Goal: Information Seeking & Learning: Learn about a topic

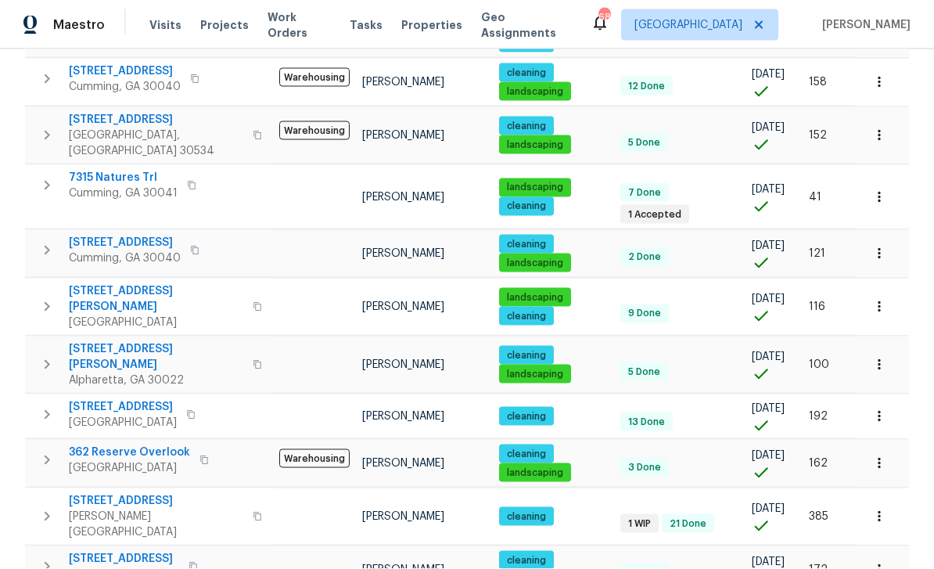
scroll to position [50, 0]
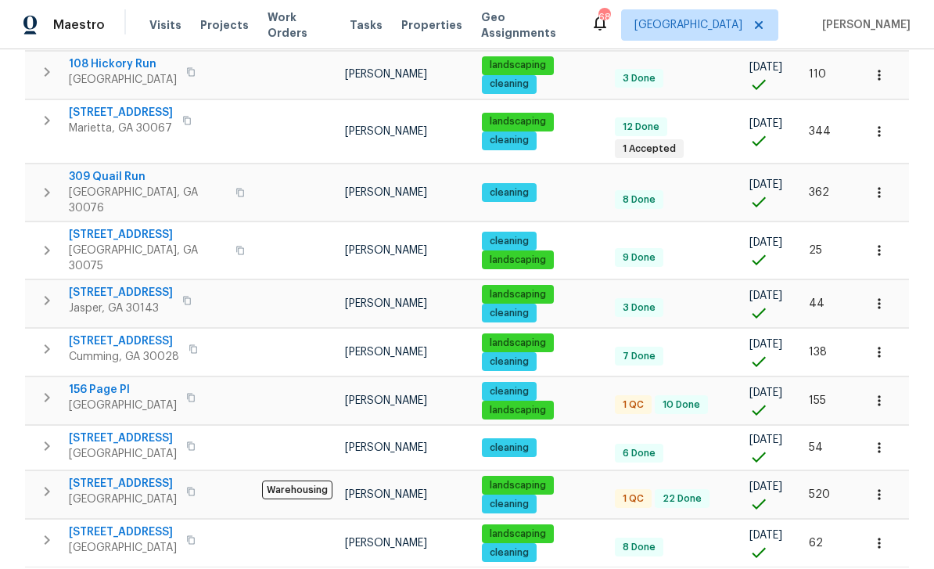
scroll to position [50, 0]
click at [111, 475] on span "5055 Hickory Hills Dr" at bounding box center [123, 483] width 108 height 16
click at [103, 382] on span "156 Page Pl" at bounding box center [123, 390] width 108 height 16
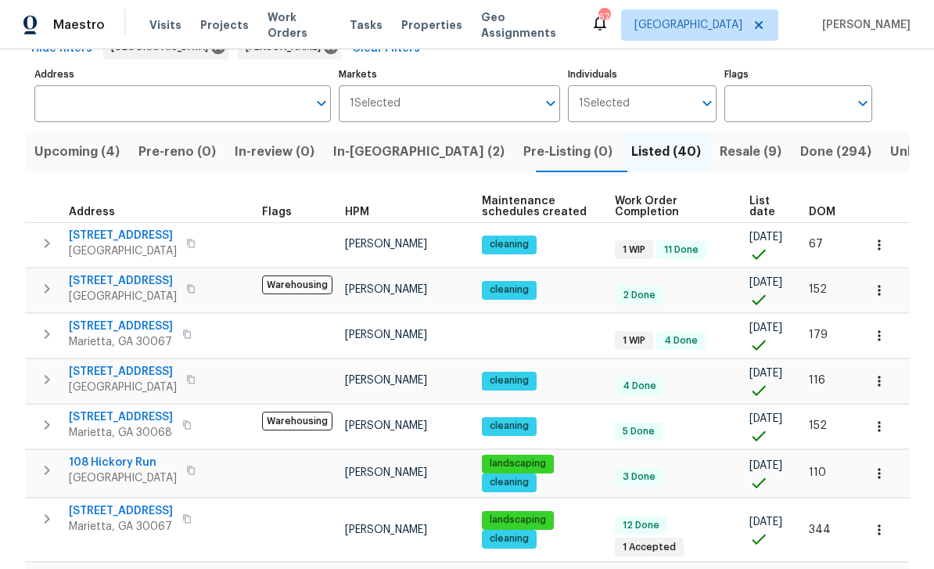
scroll to position [81, 0]
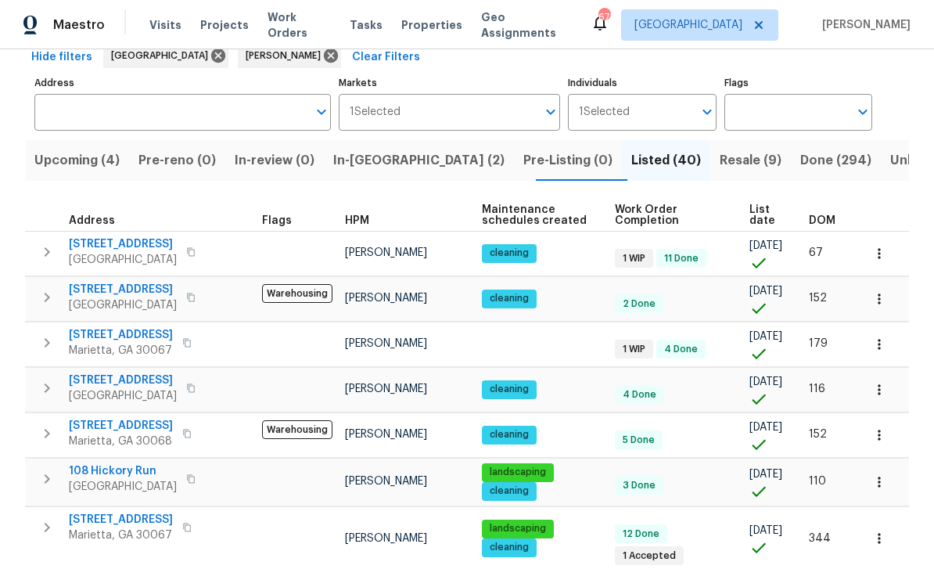
click at [719, 160] on span "Resale (9)" at bounding box center [750, 160] width 62 height 22
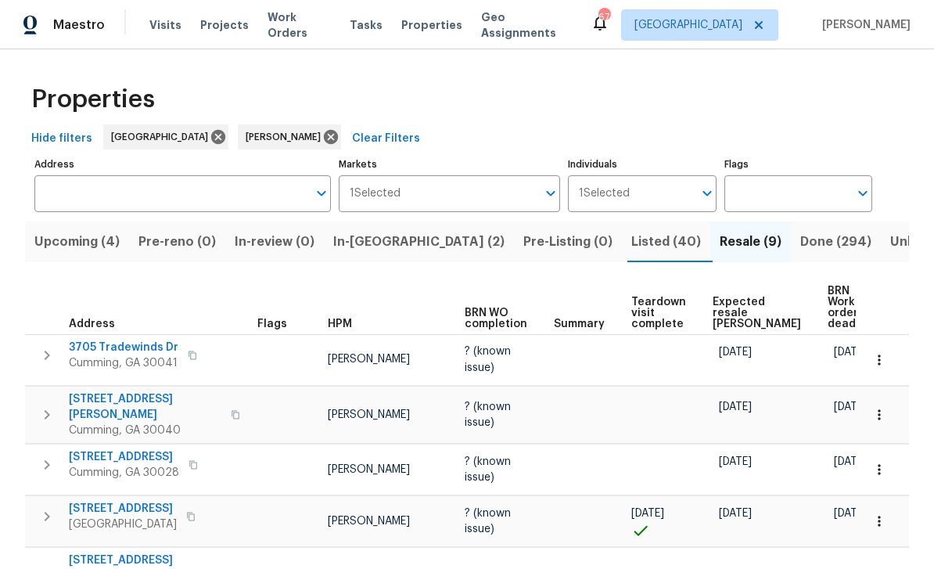
click at [631, 242] on span "Listed (40)" at bounding box center [666, 242] width 70 height 22
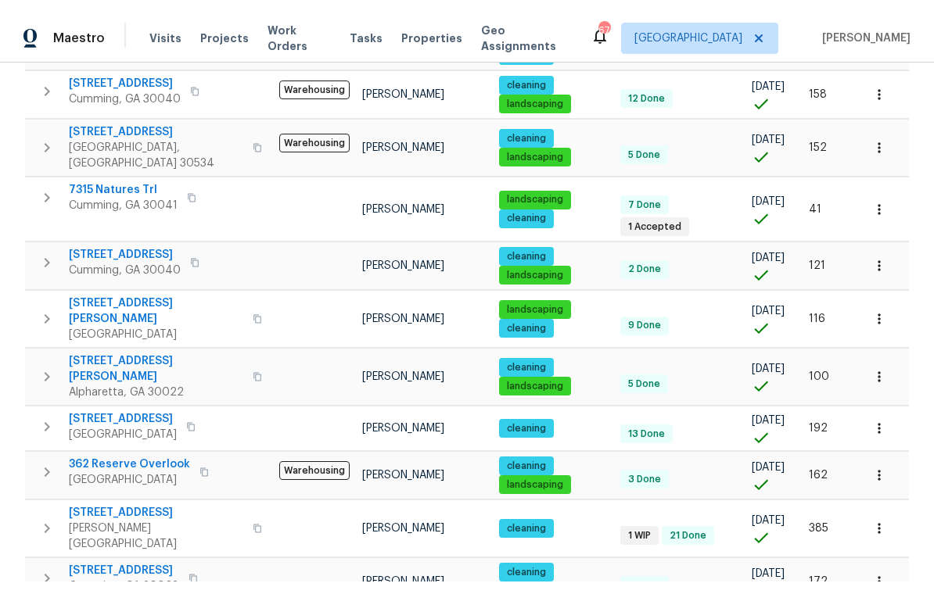
scroll to position [985, 0]
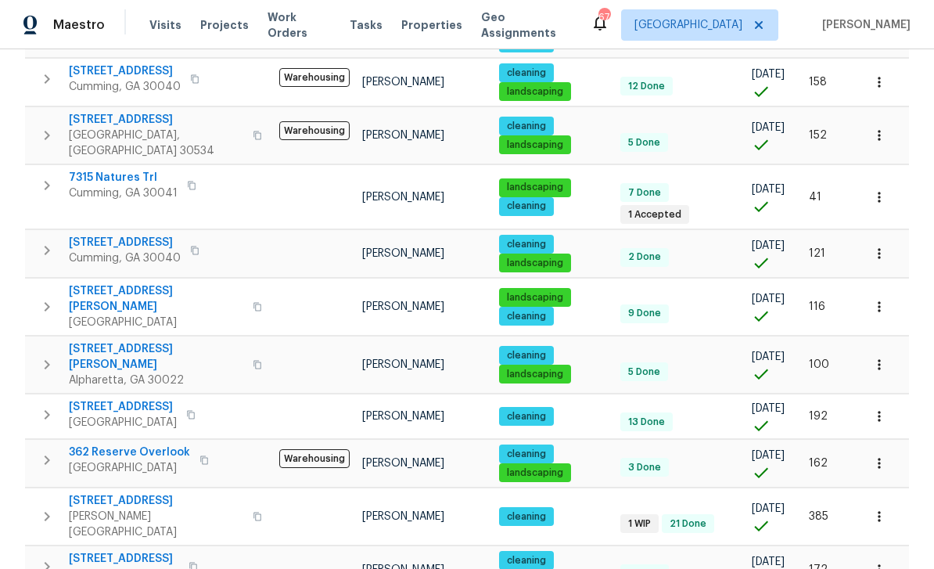
click at [120, 551] on span "5735 Hedge Brook Dr" at bounding box center [124, 559] width 110 height 16
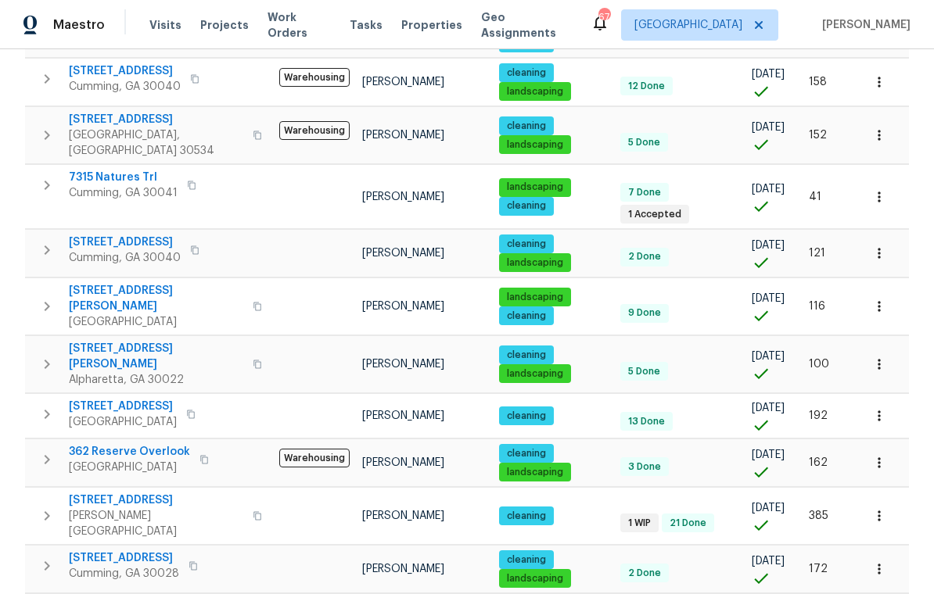
click at [200, 555] on button "button" at bounding box center [193, 566] width 19 height 22
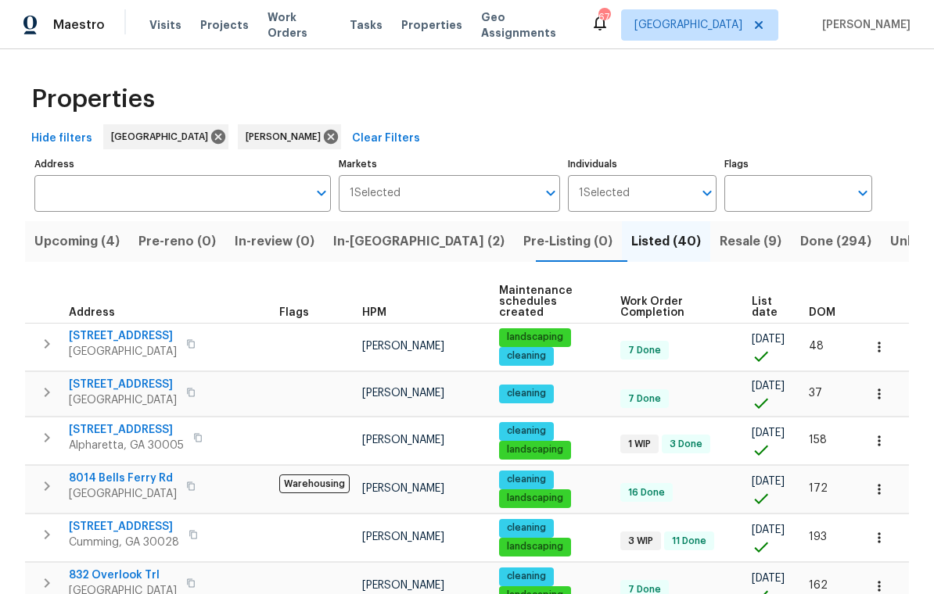
scroll to position [0, 0]
click at [382, 243] on span "In-reno (2)" at bounding box center [418, 242] width 171 height 22
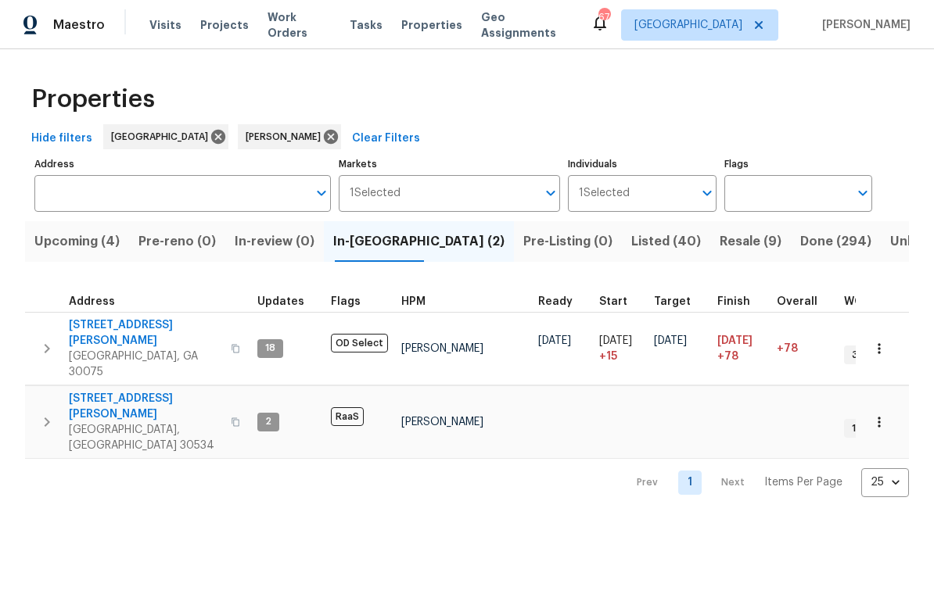
click at [231, 344] on icon "button" at bounding box center [235, 348] width 9 height 9
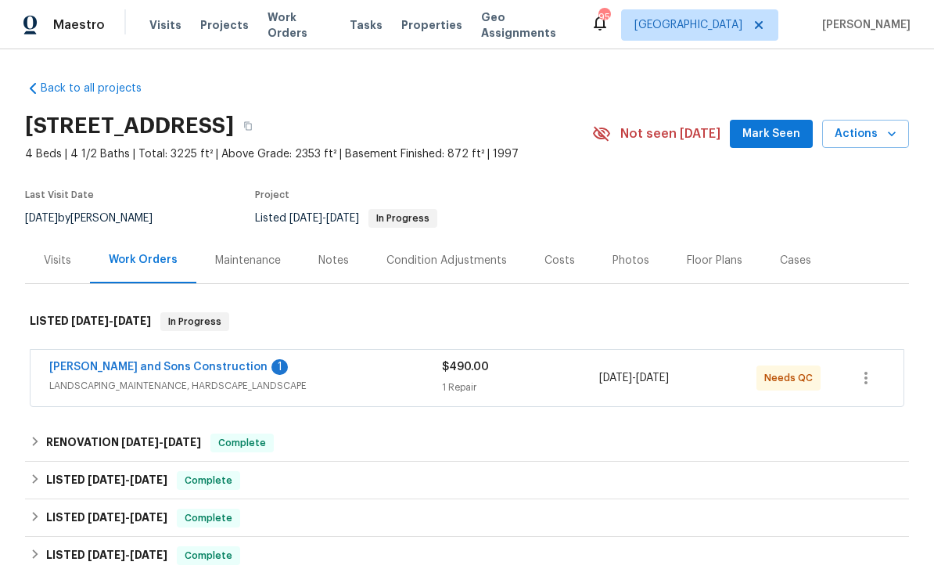
click at [95, 367] on link "Reyes and Sons Construction" at bounding box center [158, 366] width 218 height 11
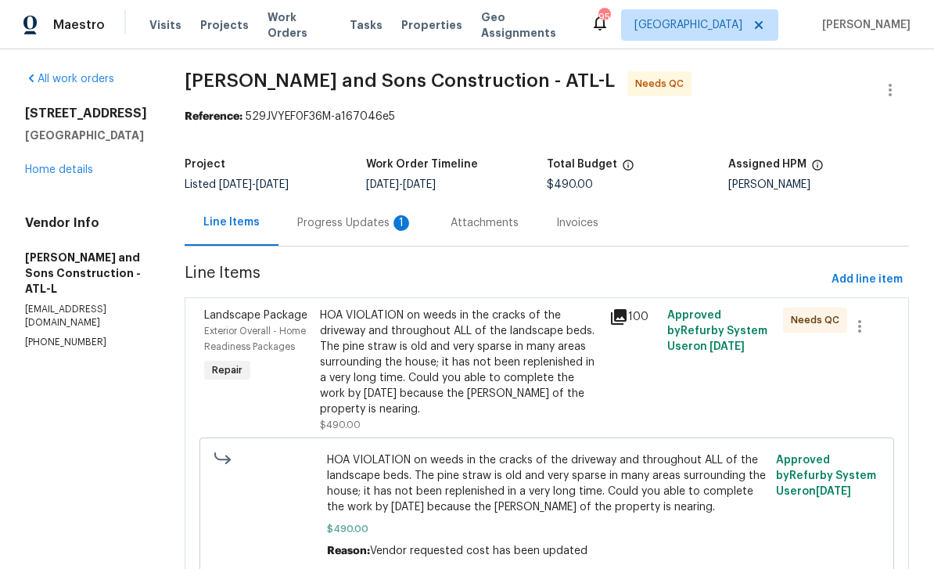
scroll to position [2, 0]
click at [204, 328] on span "Exterior Overall - Home Readiness Packages" at bounding box center [255, 339] width 102 height 25
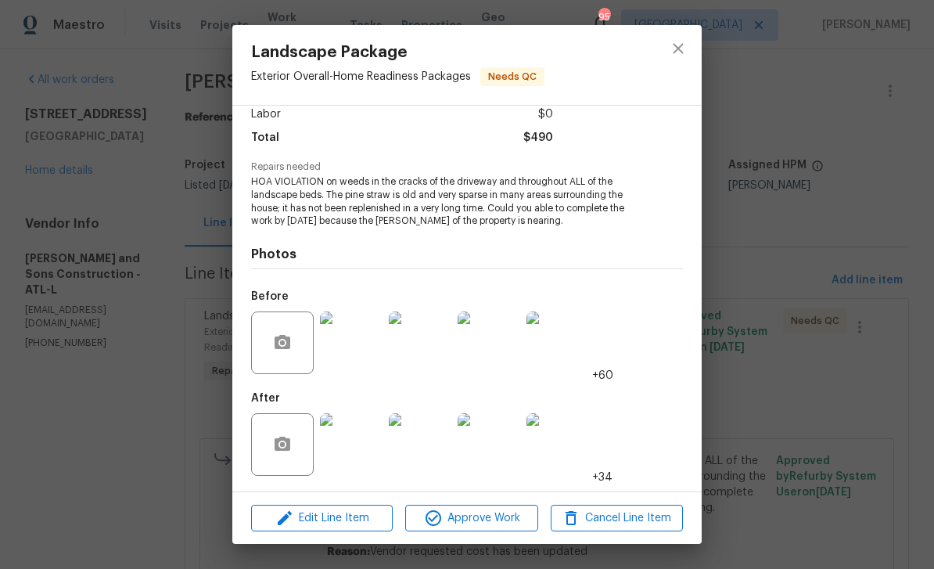
scroll to position [115, 0]
click at [356, 338] on img at bounding box center [351, 342] width 63 height 63
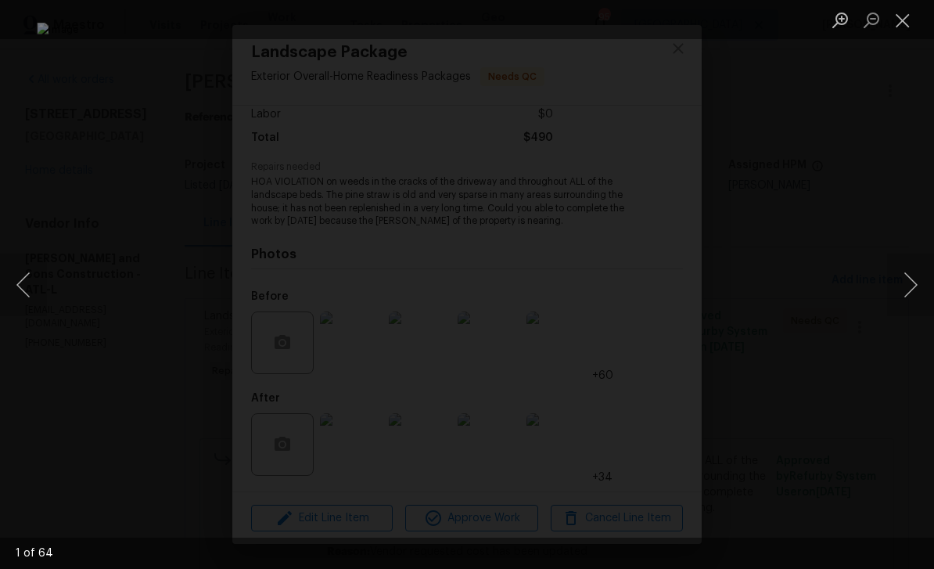
click at [902, 295] on button "Next image" at bounding box center [910, 284] width 47 height 63
click at [902, 287] on button "Next image" at bounding box center [910, 284] width 47 height 63
click at [897, 290] on button "Next image" at bounding box center [910, 284] width 47 height 63
click at [894, 292] on button "Next image" at bounding box center [910, 284] width 47 height 63
click at [893, 293] on button "Next image" at bounding box center [910, 284] width 47 height 63
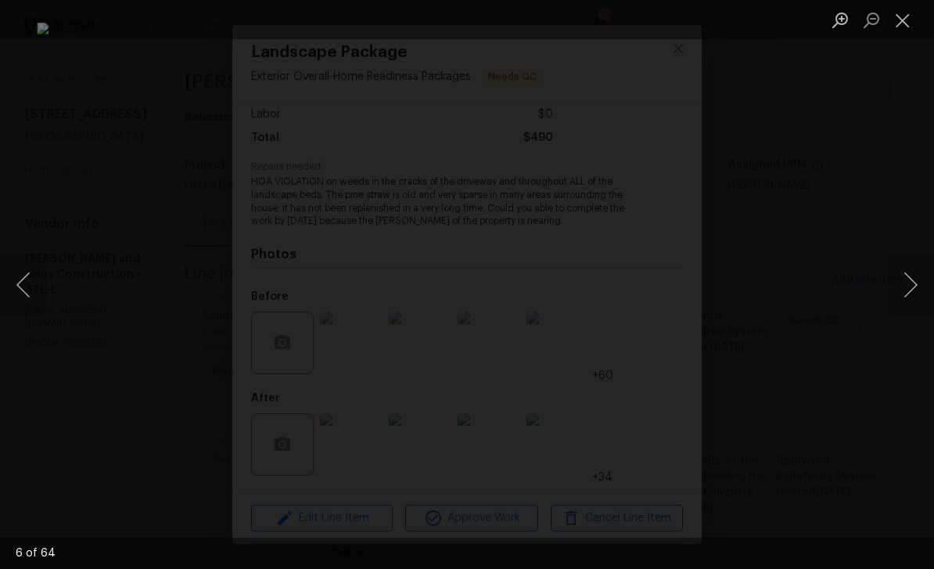
click at [893, 292] on button "Next image" at bounding box center [910, 284] width 47 height 63
click at [902, 287] on button "Next image" at bounding box center [910, 284] width 47 height 63
click at [904, 286] on button "Next image" at bounding box center [910, 284] width 47 height 63
click at [902, 285] on button "Next image" at bounding box center [910, 284] width 47 height 63
click at [901, 287] on button "Next image" at bounding box center [910, 284] width 47 height 63
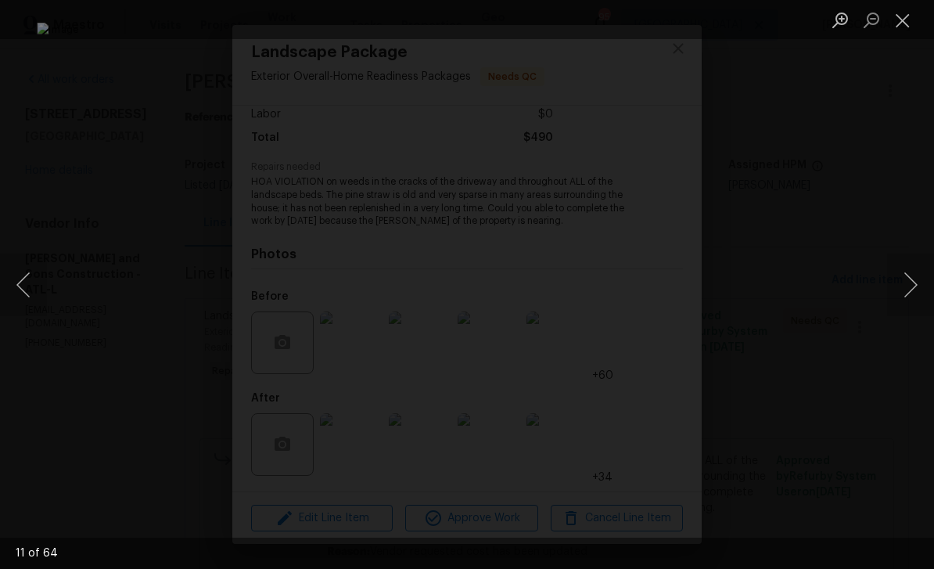
click at [900, 289] on button "Next image" at bounding box center [910, 284] width 47 height 63
click at [898, 291] on button "Next image" at bounding box center [910, 284] width 47 height 63
click at [896, 290] on button "Next image" at bounding box center [910, 284] width 47 height 63
click at [896, 291] on button "Next image" at bounding box center [910, 284] width 47 height 63
click at [896, 289] on button "Next image" at bounding box center [910, 284] width 47 height 63
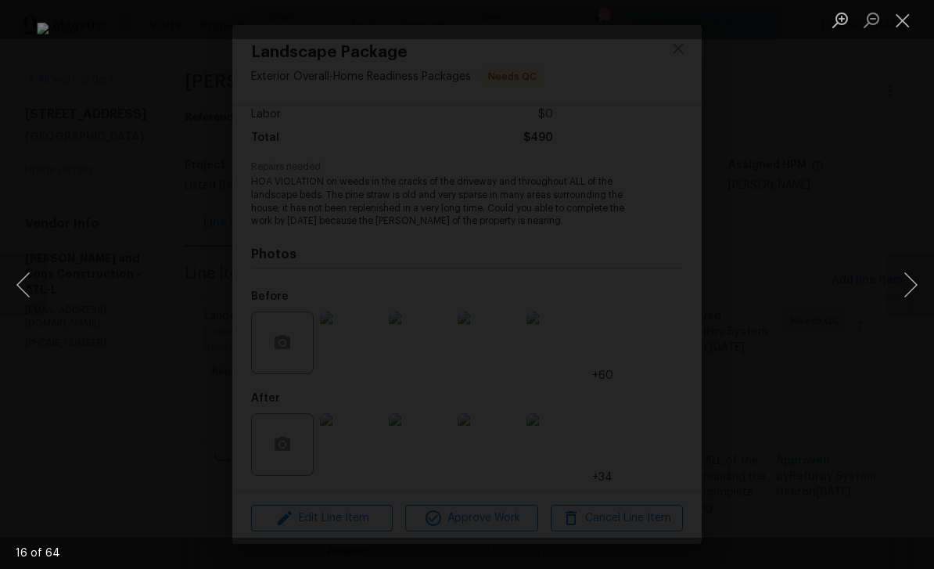
click at [897, 289] on button "Next image" at bounding box center [910, 284] width 47 height 63
click at [897, 291] on button "Next image" at bounding box center [910, 284] width 47 height 63
click at [906, 20] on button "Close lightbox" at bounding box center [902, 19] width 31 height 27
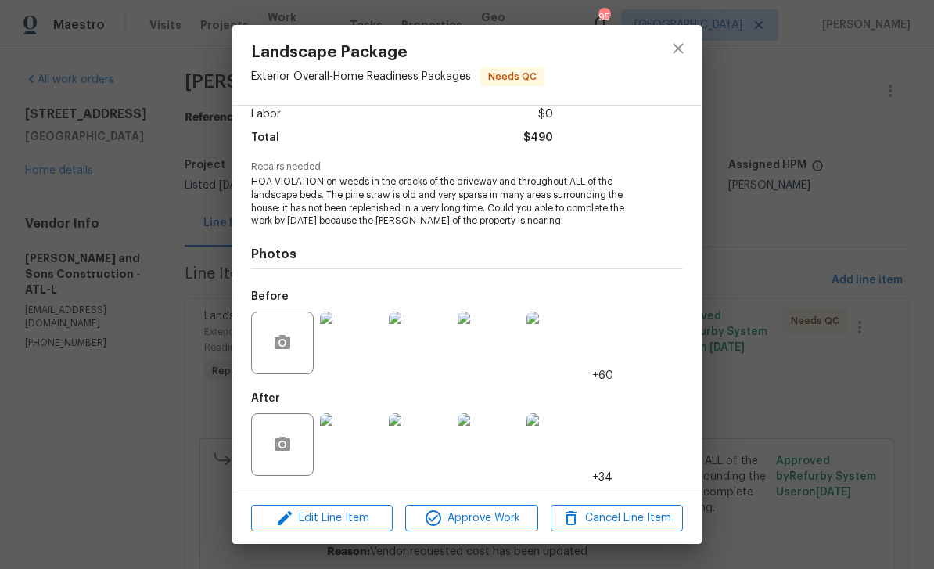
scroll to position [115, 0]
click at [357, 432] on img at bounding box center [351, 444] width 63 height 63
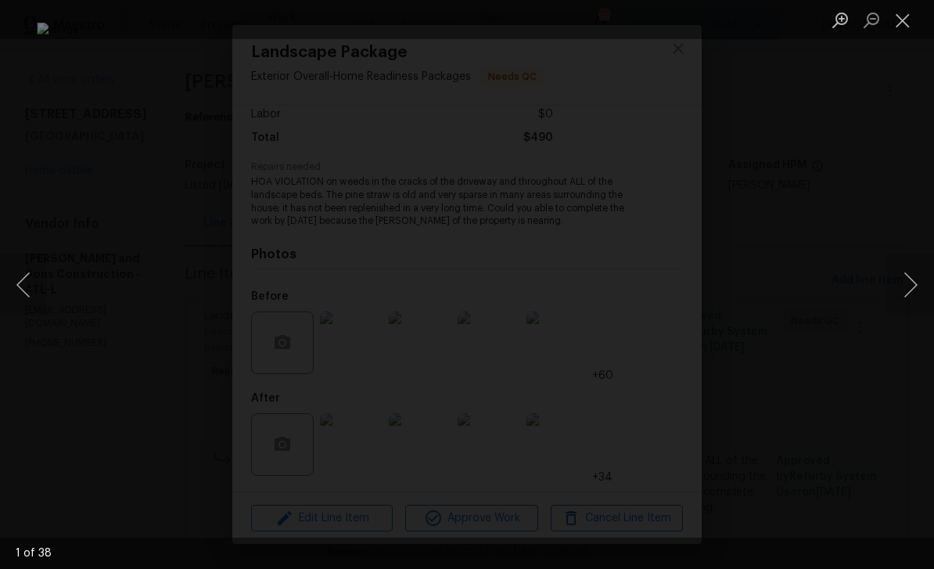
click at [904, 283] on button "Next image" at bounding box center [910, 284] width 47 height 63
click at [909, 283] on button "Next image" at bounding box center [910, 284] width 47 height 63
click at [906, 287] on button "Next image" at bounding box center [910, 284] width 47 height 63
click at [906, 286] on button "Next image" at bounding box center [910, 284] width 47 height 63
click at [906, 284] on button "Next image" at bounding box center [910, 284] width 47 height 63
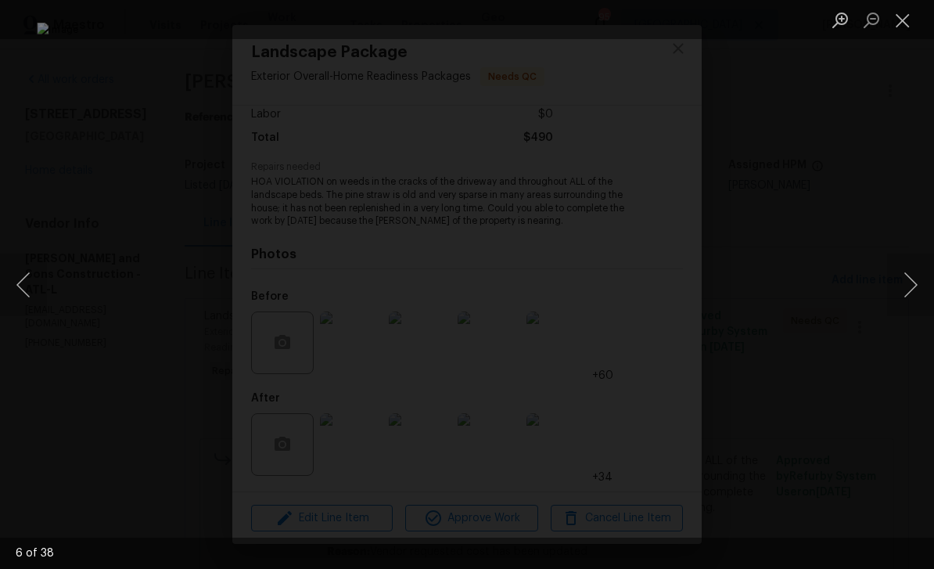
click at [906, 282] on button "Next image" at bounding box center [910, 284] width 47 height 63
click at [906, 278] on button "Next image" at bounding box center [910, 284] width 47 height 63
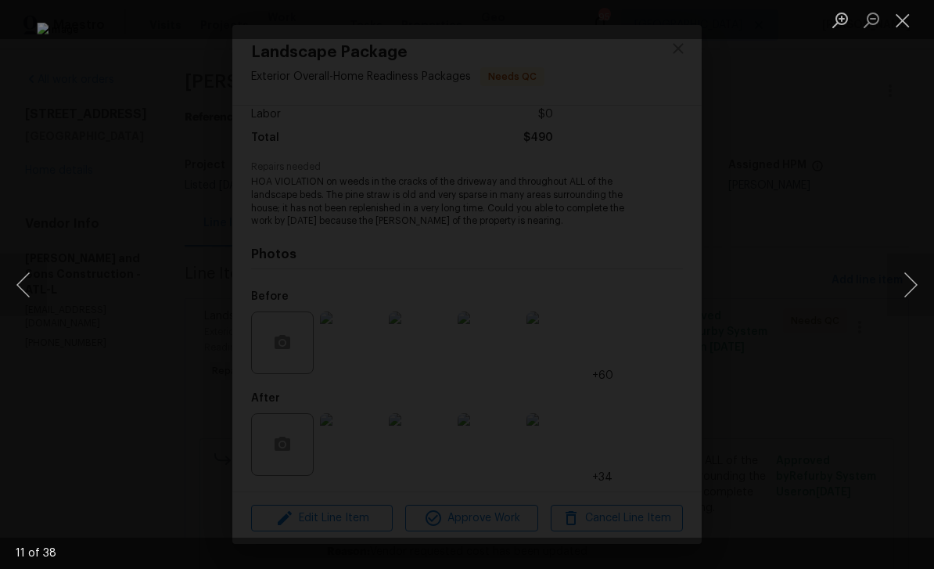
click at [906, 278] on button "Next image" at bounding box center [910, 284] width 47 height 63
click at [906, 280] on button "Next image" at bounding box center [910, 284] width 47 height 63
click at [907, 278] on button "Next image" at bounding box center [910, 284] width 47 height 63
click at [906, 279] on button "Next image" at bounding box center [910, 284] width 47 height 63
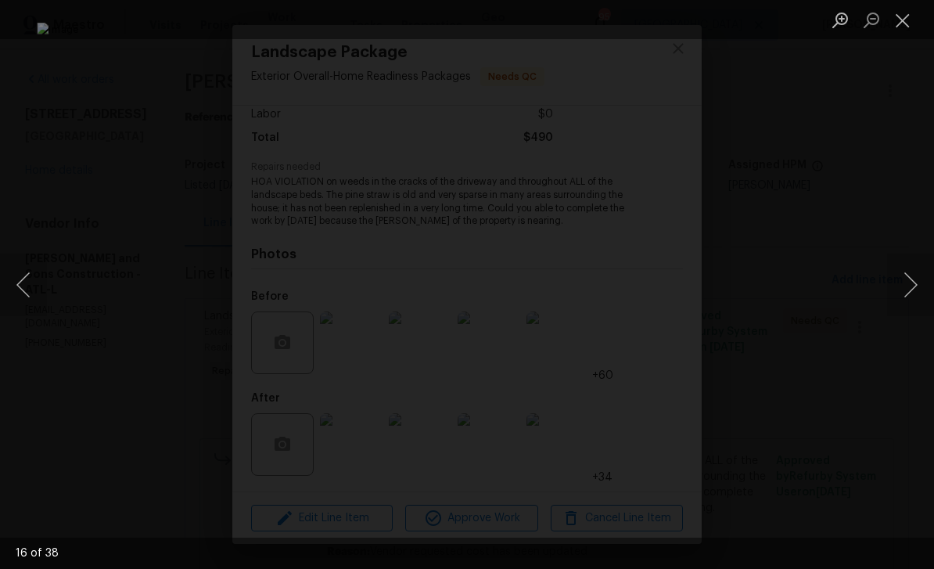
click at [909, 277] on button "Next image" at bounding box center [910, 284] width 47 height 63
click at [905, 293] on button "Next image" at bounding box center [910, 284] width 47 height 63
click at [905, 297] on button "Next image" at bounding box center [910, 284] width 47 height 63
click at [903, 300] on button "Next image" at bounding box center [910, 284] width 47 height 63
click at [899, 291] on button "Next image" at bounding box center [910, 284] width 47 height 63
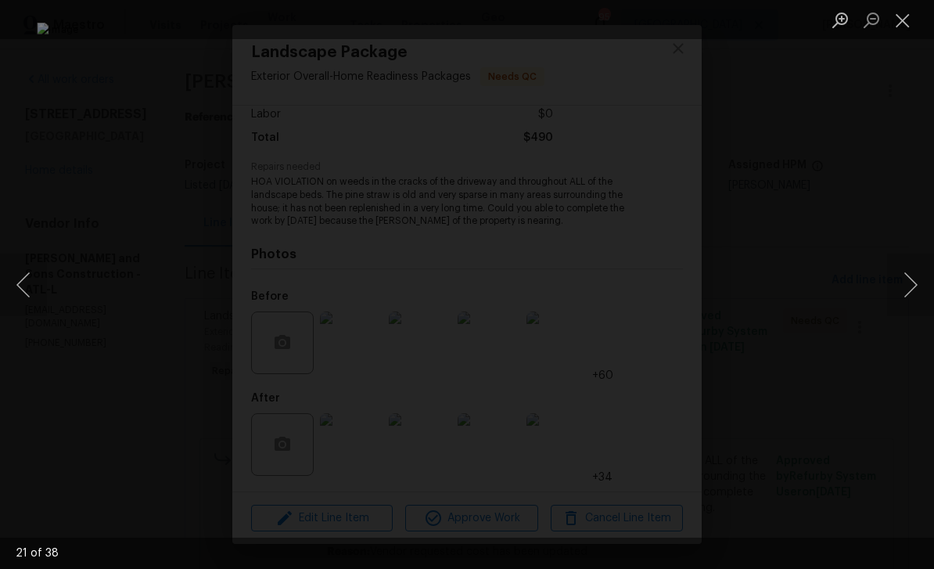
click at [902, 292] on button "Next image" at bounding box center [910, 284] width 47 height 63
click at [902, 23] on button "Close lightbox" at bounding box center [902, 19] width 31 height 27
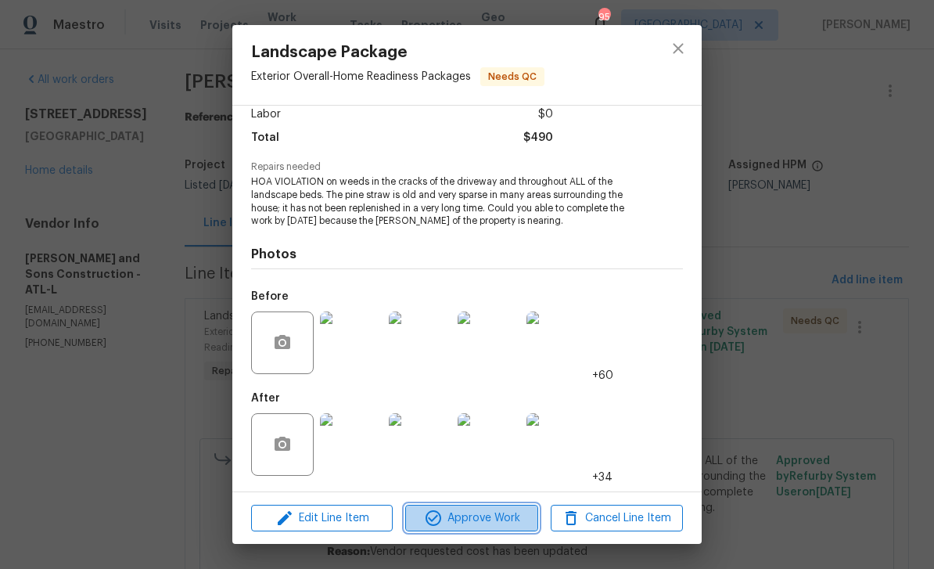
click at [465, 515] on span "Approve Work" at bounding box center [471, 518] width 123 height 20
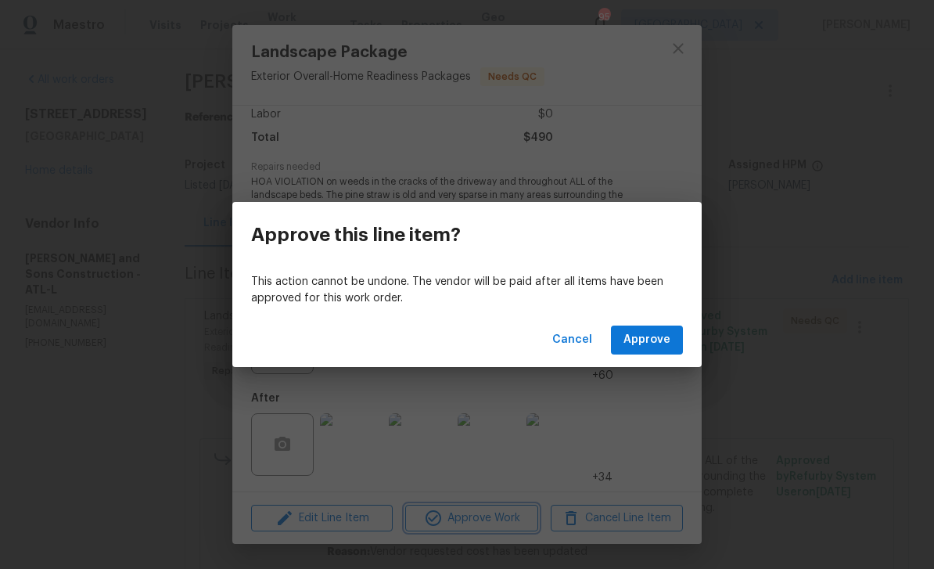
click at [676, 55] on div "Approve this line item? This action cannot be undone. The vendor will be paid a…" at bounding box center [467, 284] width 934 height 569
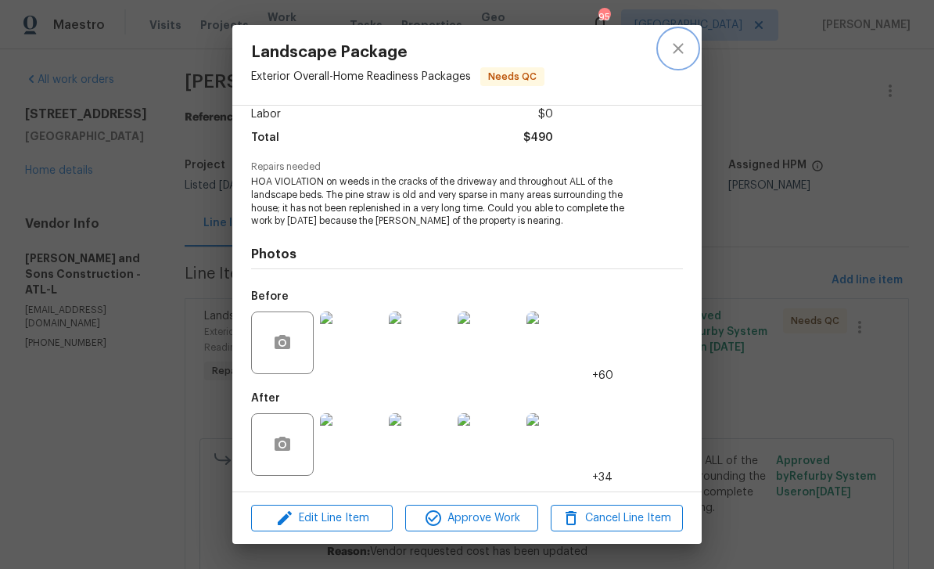
click at [674, 52] on icon "close" at bounding box center [678, 48] width 10 height 10
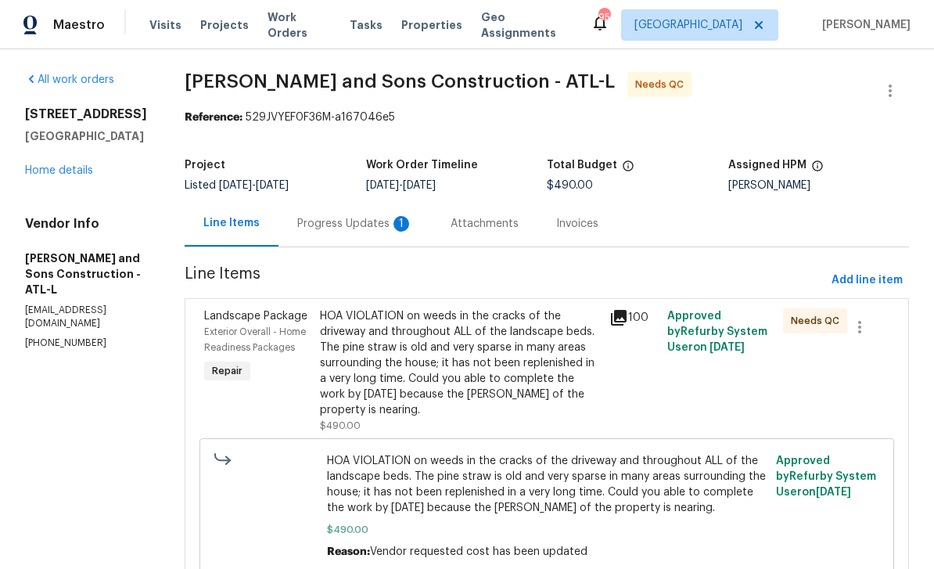
click at [307, 219] on div "Progress Updates 1" at bounding box center [355, 224] width 116 height 16
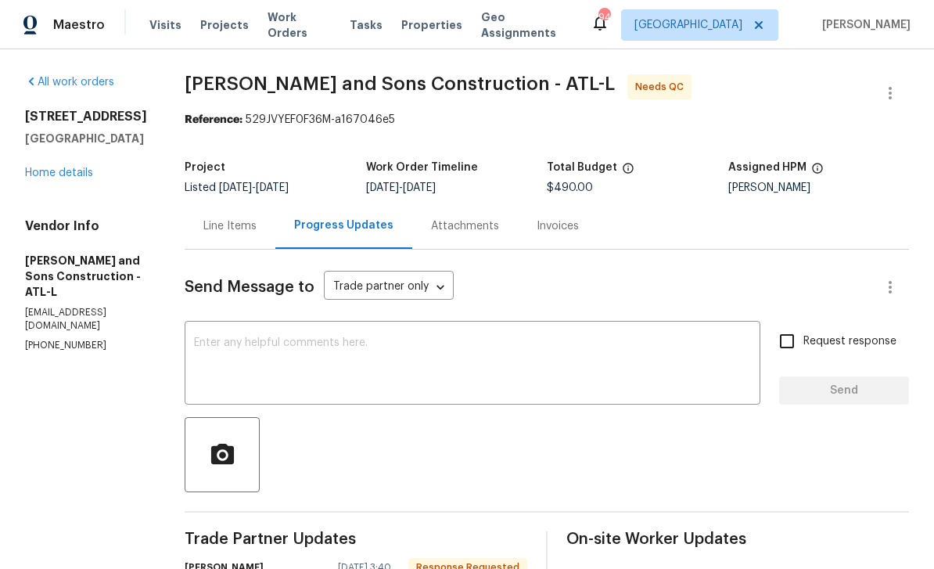
click at [230, 224] on div "Line Items" at bounding box center [229, 226] width 53 height 16
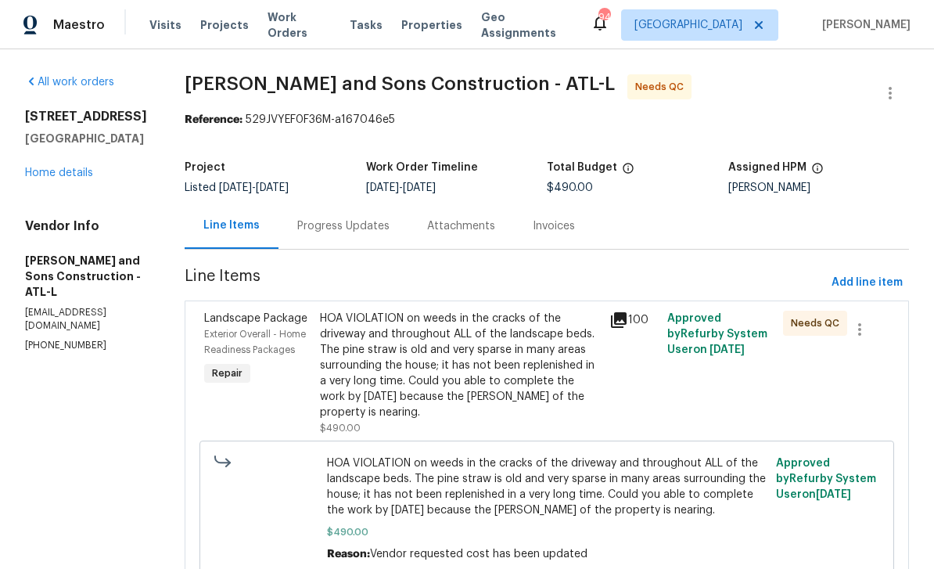
click at [221, 351] on span "Exterior Overall - Home Readiness Packages" at bounding box center [255, 341] width 102 height 25
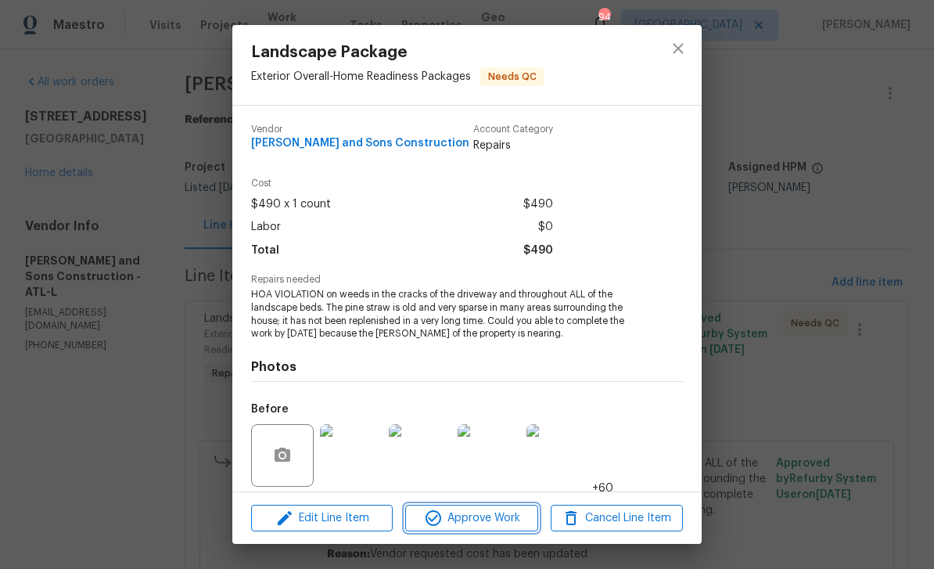
click at [475, 523] on span "Approve Work" at bounding box center [471, 518] width 123 height 20
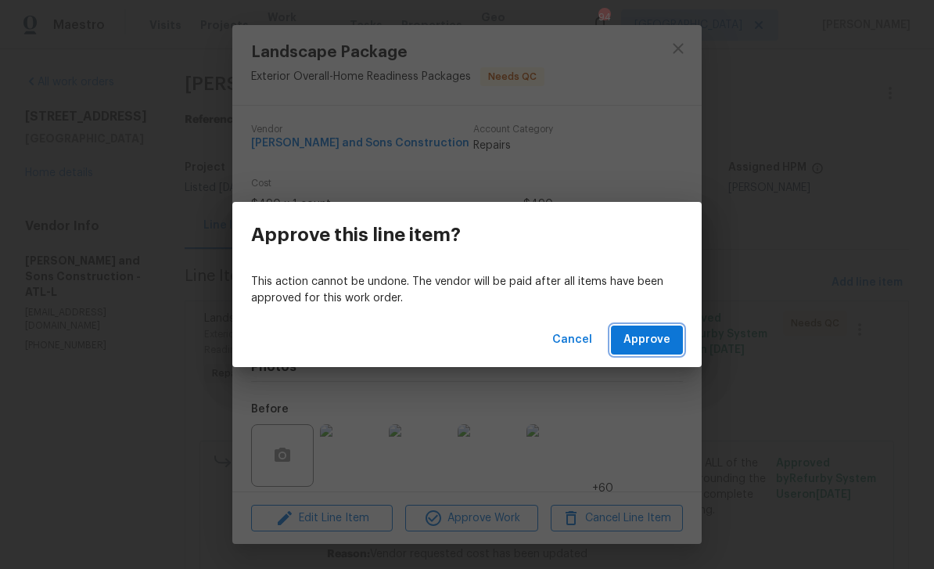
click at [641, 340] on span "Approve" at bounding box center [646, 340] width 47 height 20
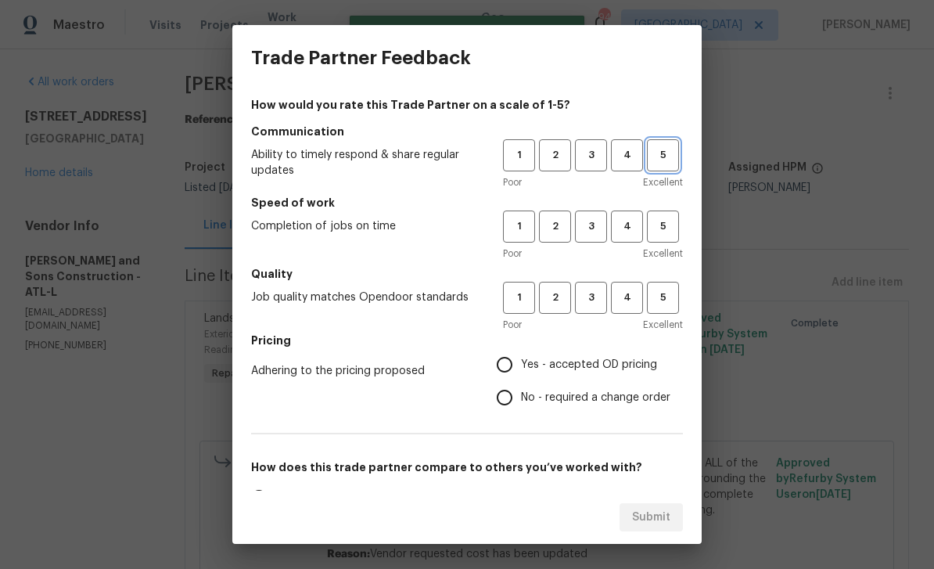
click at [664, 156] on span "5" at bounding box center [662, 155] width 29 height 18
click at [672, 221] on span "5" at bounding box center [662, 226] width 29 height 18
click at [673, 292] on span "5" at bounding box center [662, 298] width 29 height 18
click at [498, 355] on input "Yes - accepted OD pricing" at bounding box center [504, 364] width 33 height 33
radio input "true"
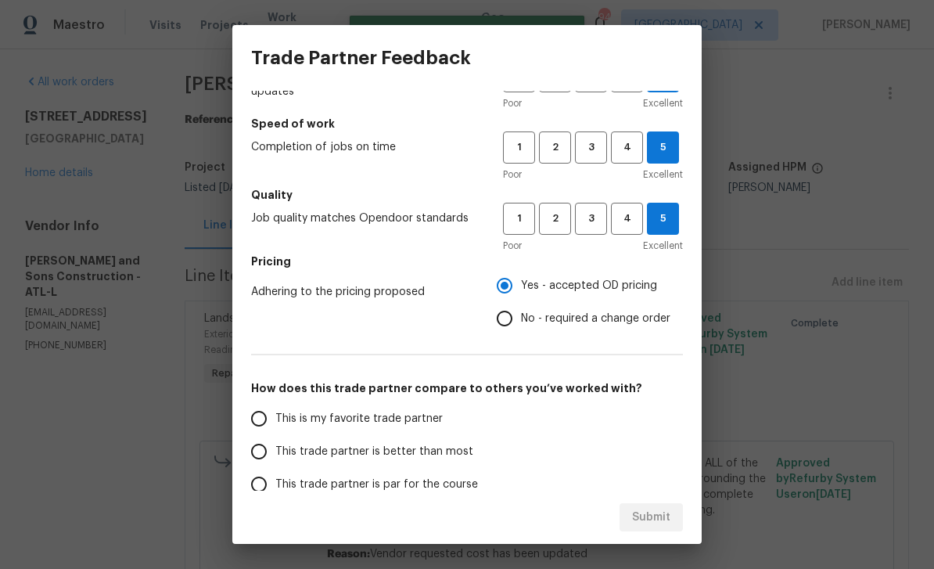
scroll to position [81, 0]
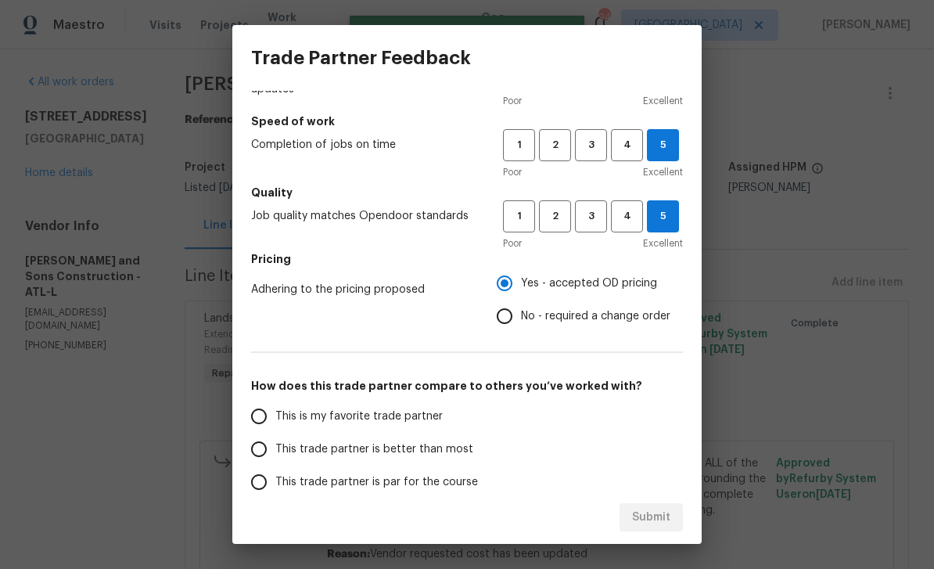
click at [265, 420] on input "This is my favorite trade partner" at bounding box center [258, 416] width 33 height 33
click at [662, 511] on span "Submit" at bounding box center [651, 518] width 38 height 20
radio input "true"
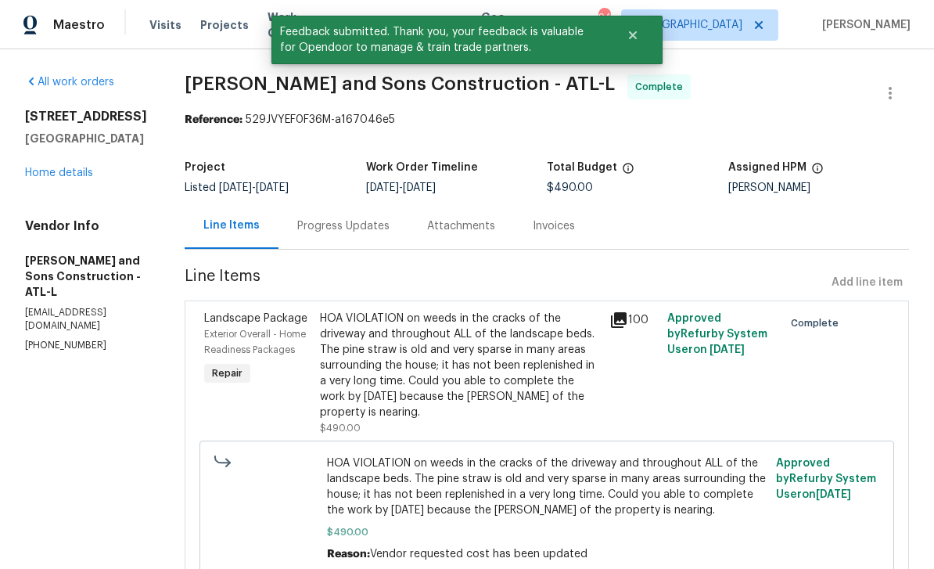
click at [49, 178] on link "Home details" at bounding box center [59, 172] width 68 height 11
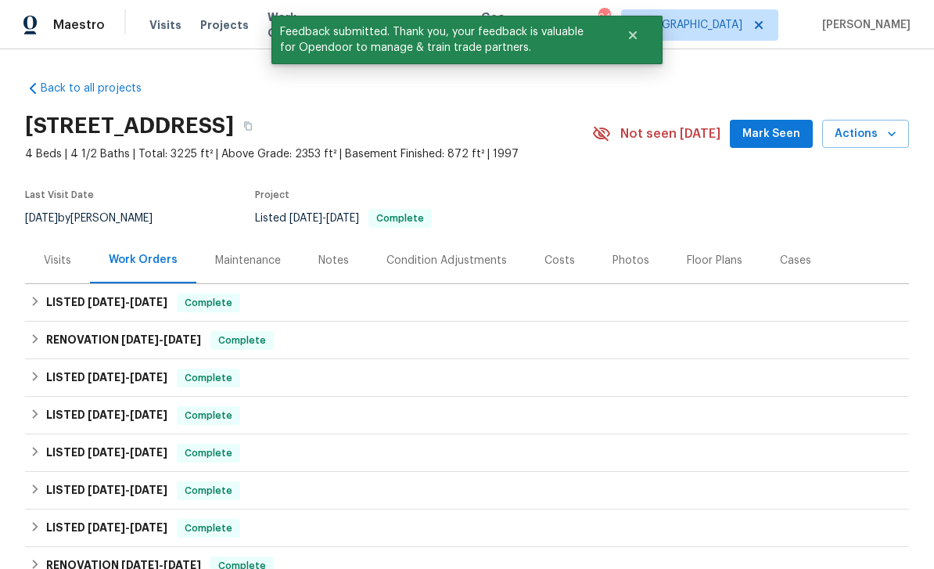
click at [770, 131] on span "Mark Seen" at bounding box center [771, 134] width 58 height 20
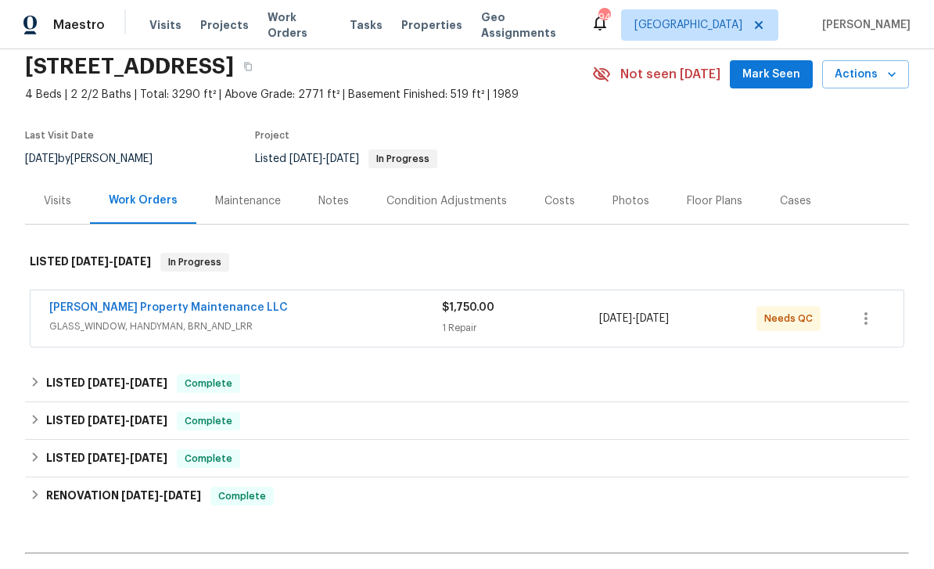
scroll to position [68, 0]
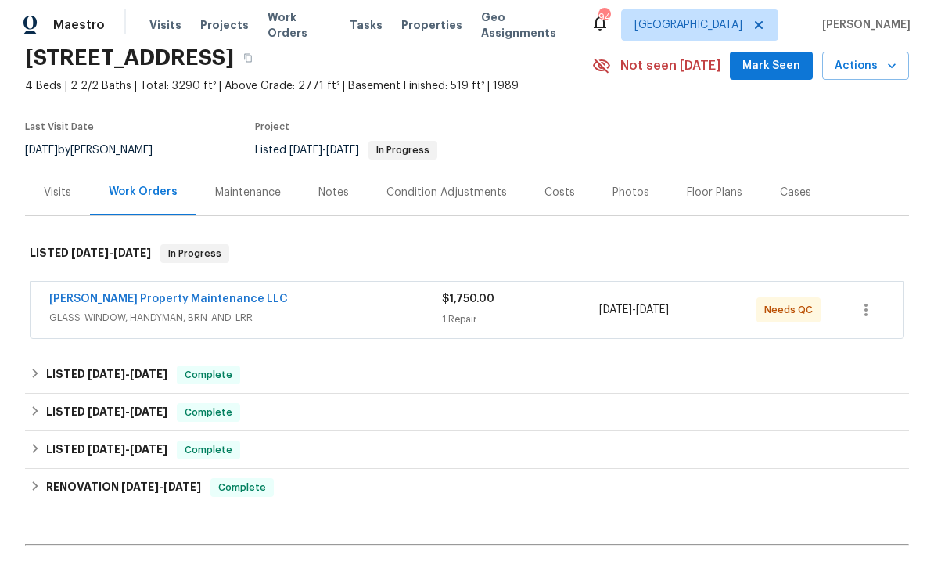
click at [89, 300] on link "Glen Property Maintenance LLC" at bounding box center [168, 298] width 239 height 11
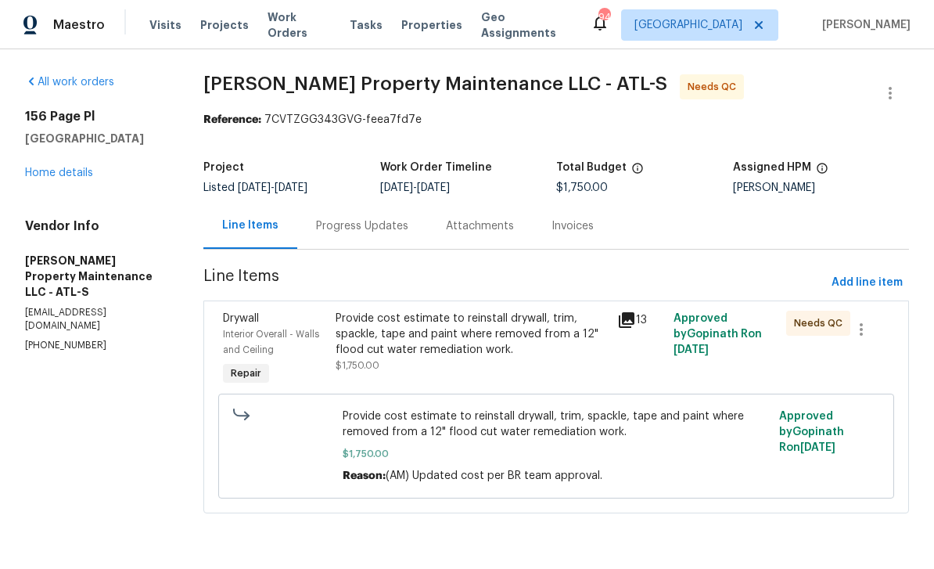
click at [253, 328] on div "Interior Overall - Walls and Ceiling" at bounding box center [274, 341] width 103 height 31
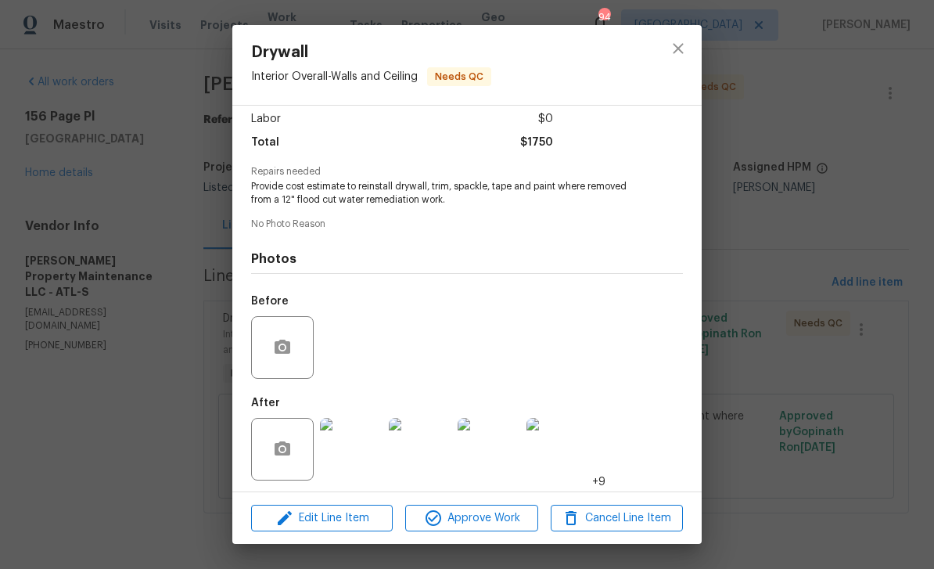
scroll to position [117, 0]
click at [352, 446] on img at bounding box center [351, 449] width 63 height 63
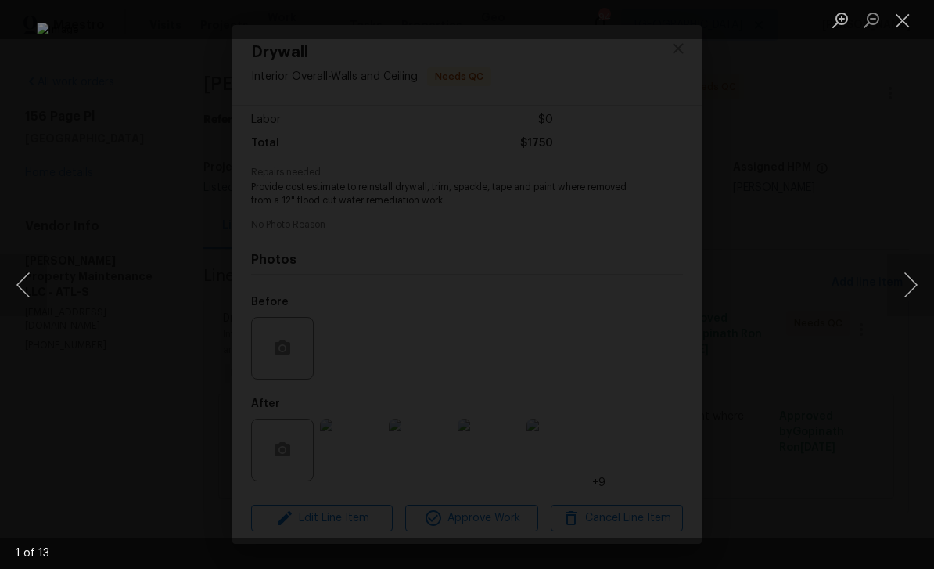
click at [895, 278] on button "Next image" at bounding box center [910, 284] width 47 height 63
click at [897, 282] on button "Next image" at bounding box center [910, 284] width 47 height 63
click at [898, 282] on button "Next image" at bounding box center [910, 284] width 47 height 63
click at [902, 286] on button "Next image" at bounding box center [910, 284] width 47 height 63
click at [904, 286] on button "Next image" at bounding box center [910, 284] width 47 height 63
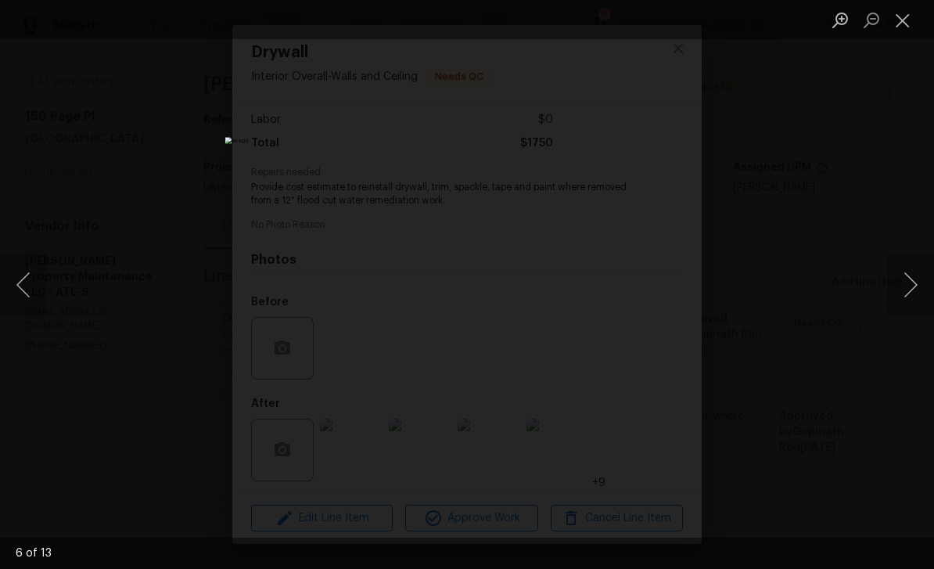
click at [910, 286] on button "Next image" at bounding box center [910, 284] width 47 height 63
click at [910, 285] on button "Next image" at bounding box center [910, 284] width 47 height 63
click at [912, 284] on button "Next image" at bounding box center [910, 284] width 47 height 63
click at [910, 285] on button "Next image" at bounding box center [910, 284] width 47 height 63
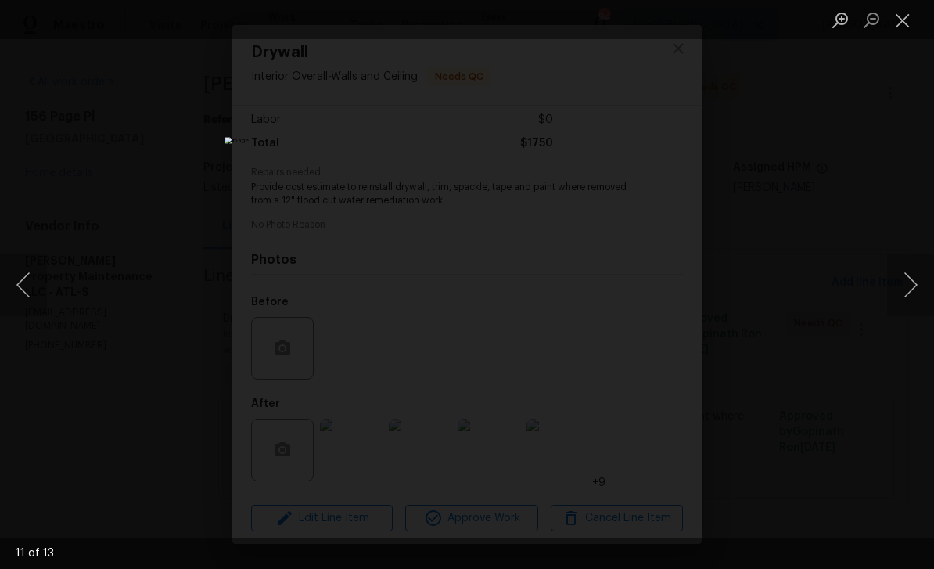
click at [910, 285] on button "Next image" at bounding box center [910, 284] width 47 height 63
click at [910, 282] on button "Next image" at bounding box center [910, 284] width 47 height 63
click at [910, 283] on button "Next image" at bounding box center [910, 284] width 47 height 63
click at [907, 288] on button "Next image" at bounding box center [910, 284] width 47 height 63
click at [910, 284] on button "Next image" at bounding box center [910, 284] width 47 height 63
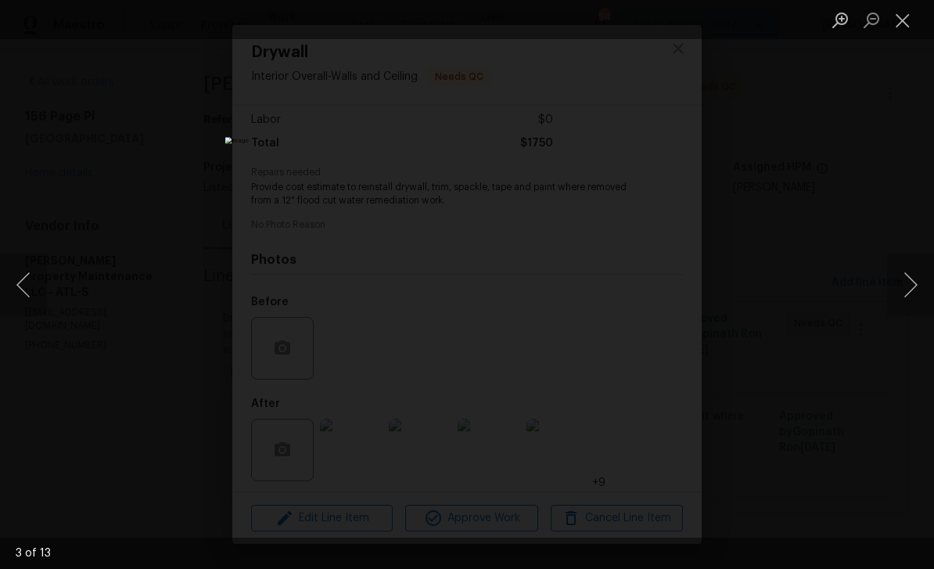
click at [910, 286] on button "Next image" at bounding box center [910, 284] width 47 height 63
click at [906, 284] on button "Next image" at bounding box center [910, 284] width 47 height 63
click at [907, 285] on button "Next image" at bounding box center [910, 284] width 47 height 63
click at [907, 287] on button "Next image" at bounding box center [910, 284] width 47 height 63
click at [903, 22] on button "Close lightbox" at bounding box center [902, 19] width 31 height 27
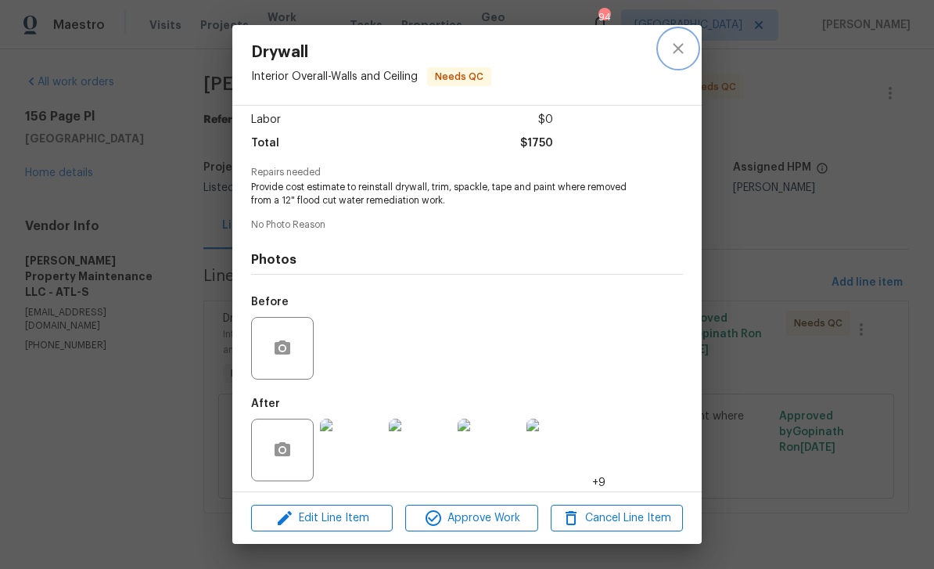
click at [675, 43] on icon "close" at bounding box center [678, 48] width 19 height 19
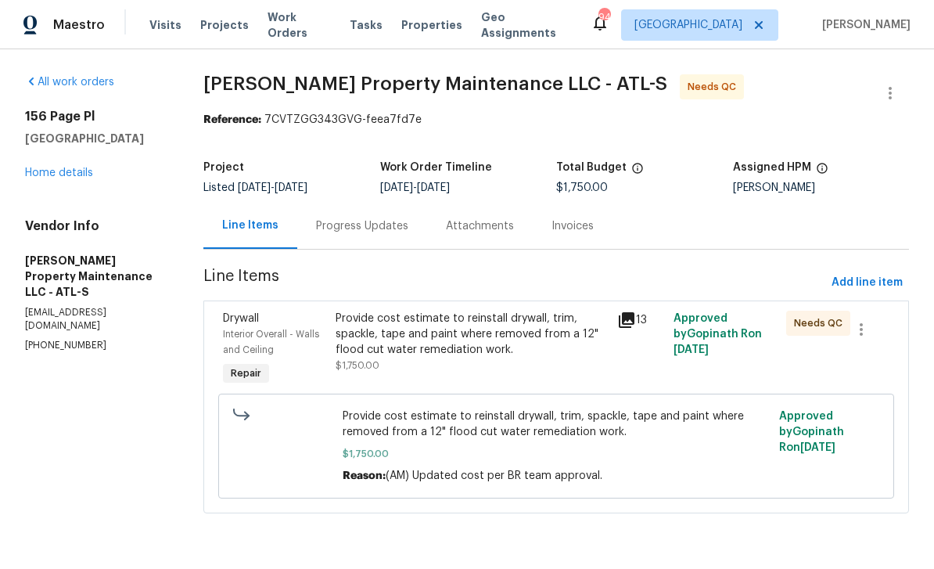
click at [54, 176] on link "Home details" at bounding box center [59, 172] width 68 height 11
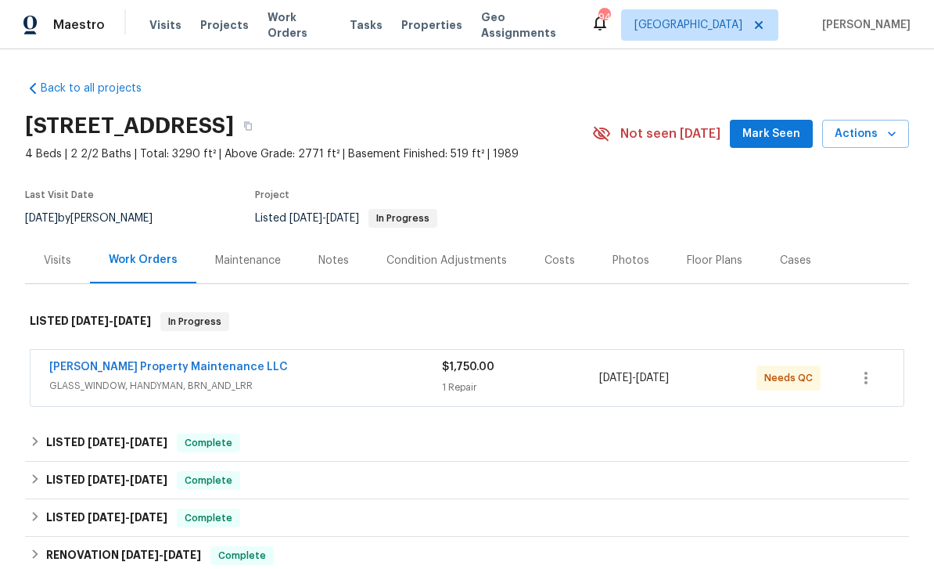
click at [778, 131] on span "Mark Seen" at bounding box center [771, 134] width 58 height 20
click at [112, 366] on link "Glen Property Maintenance LLC" at bounding box center [168, 366] width 239 height 11
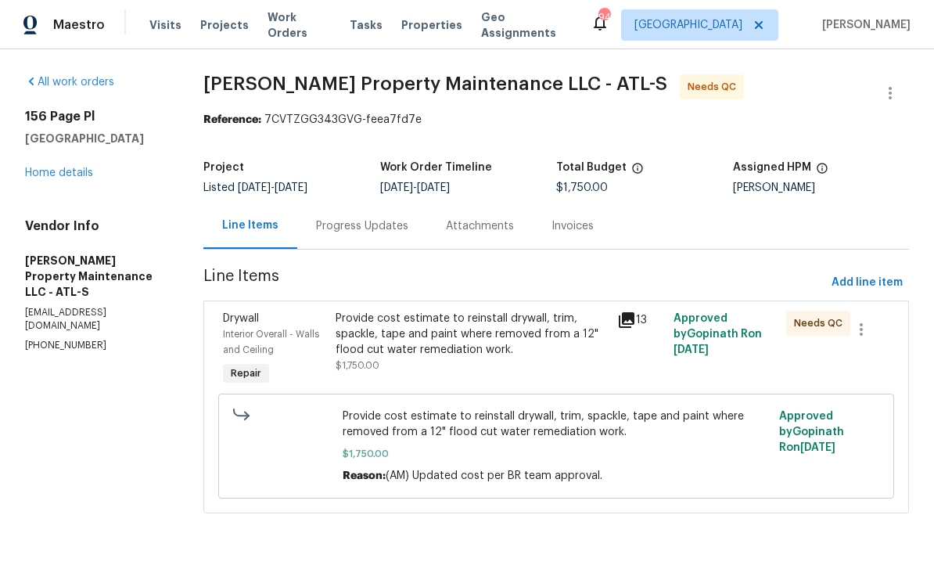
click at [333, 230] on div "Progress Updates" at bounding box center [362, 226] width 92 height 16
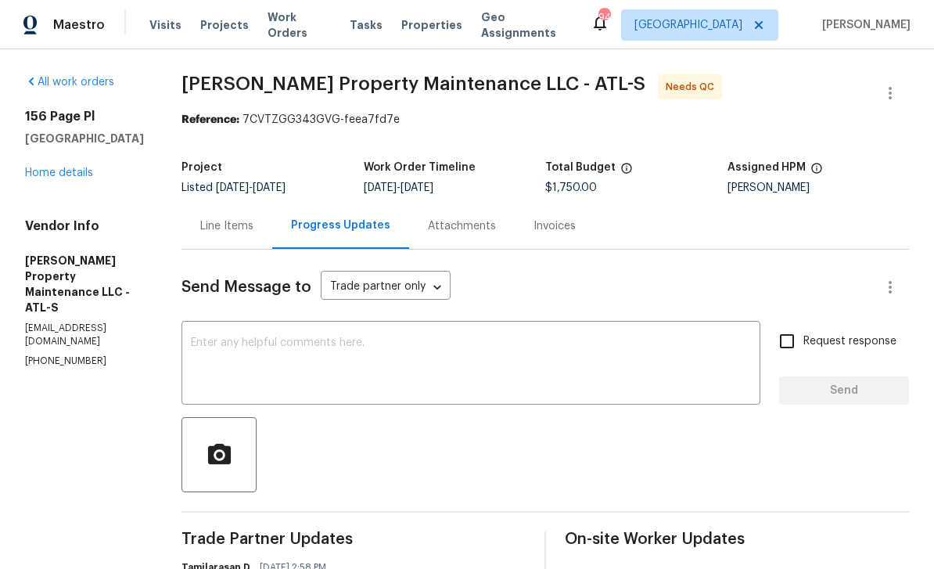
click at [54, 168] on link "Home details" at bounding box center [59, 172] width 68 height 11
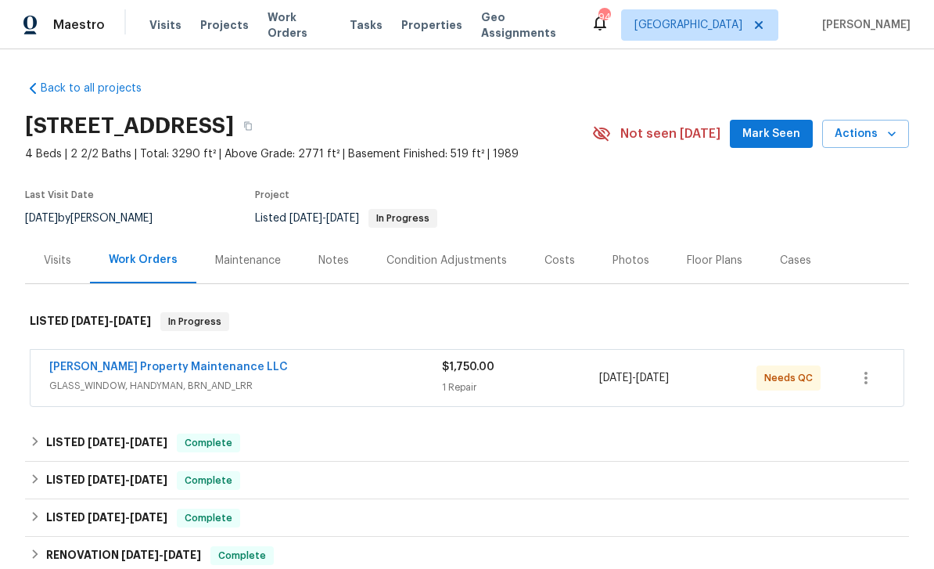
click at [771, 134] on span "Mark Seen" at bounding box center [771, 134] width 58 height 20
click at [91, 363] on link "Glen Property Maintenance LLC" at bounding box center [168, 366] width 239 height 11
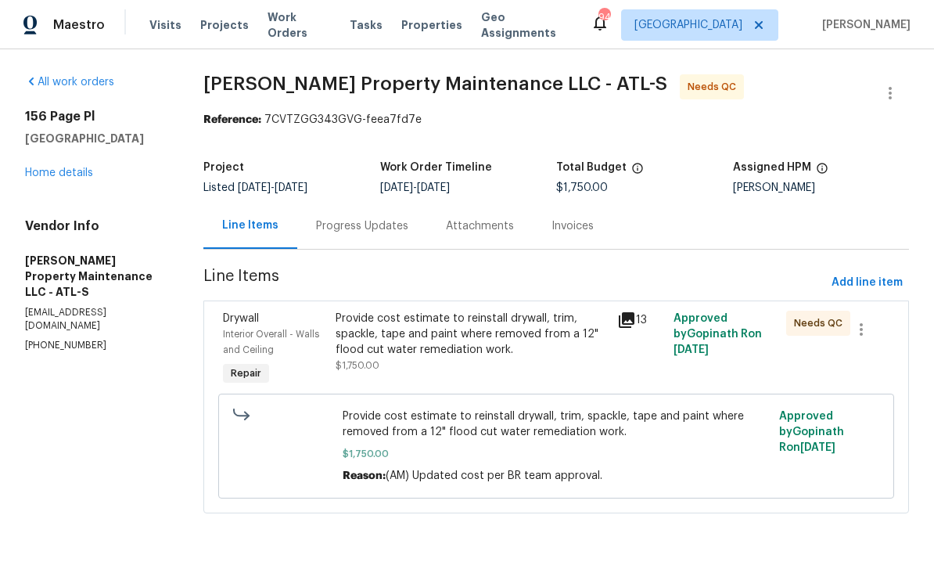
click at [67, 174] on link "Home details" at bounding box center [59, 172] width 68 height 11
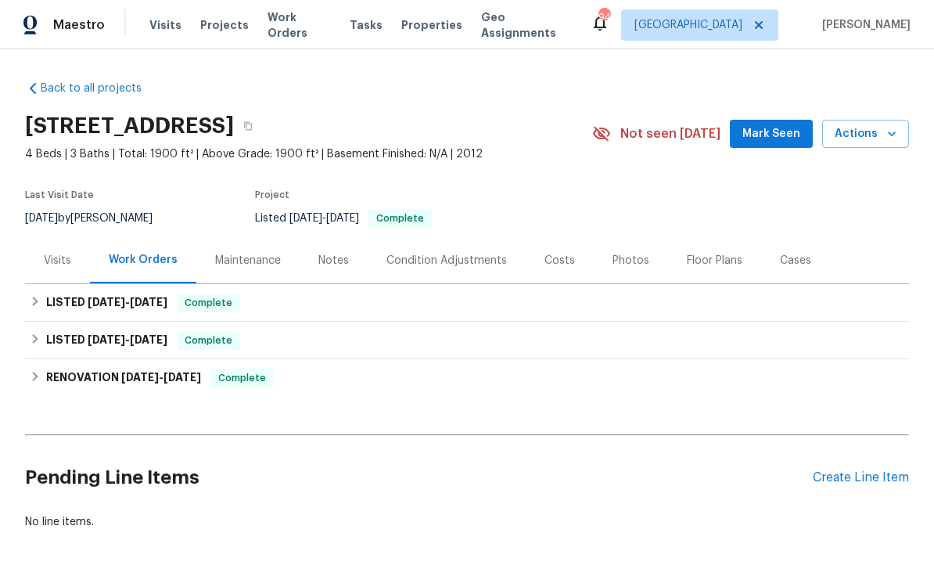
click at [628, 263] on div "Photos" at bounding box center [630, 261] width 37 height 16
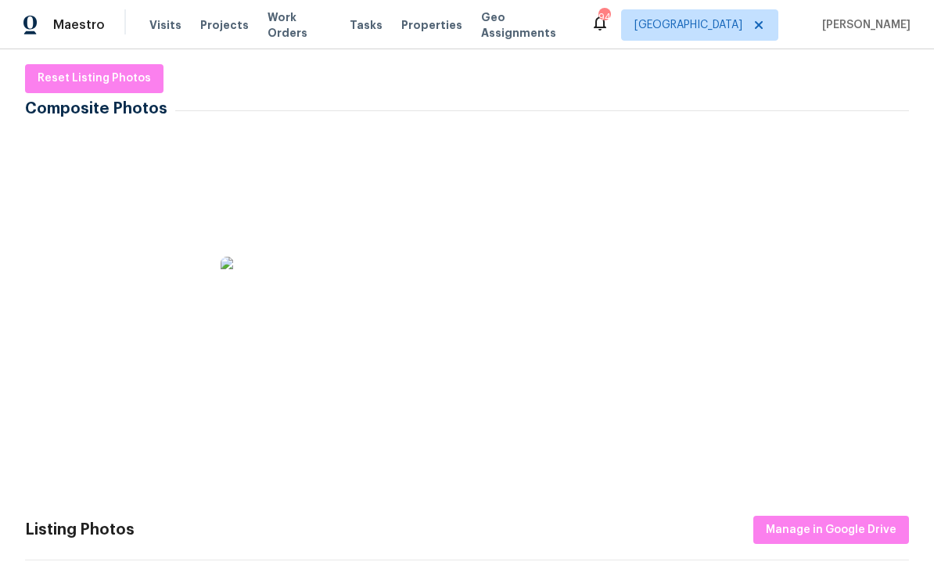
scroll to position [236, 0]
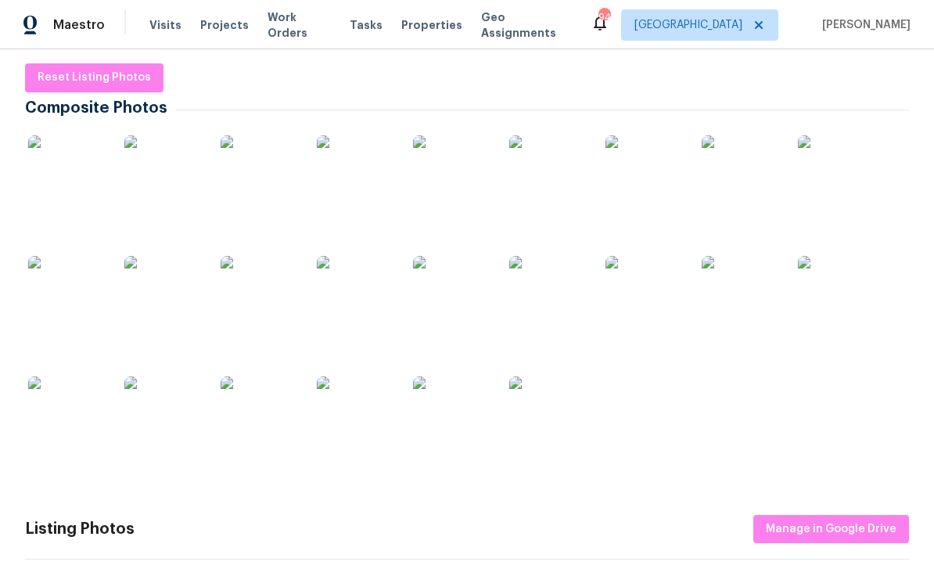
click at [68, 165] on img at bounding box center [67, 174] width 78 height 78
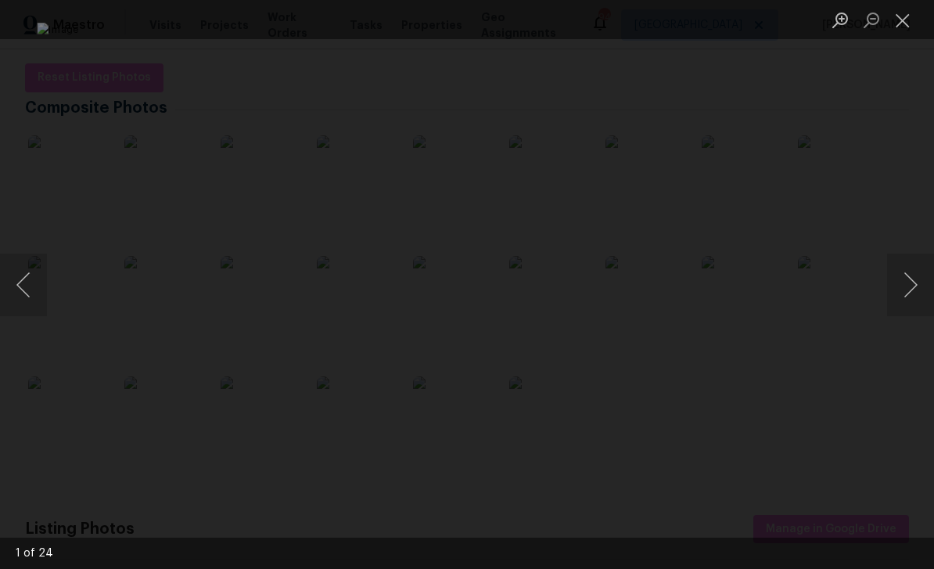
click at [895, 19] on button "Close lightbox" at bounding box center [902, 19] width 31 height 27
